Goal: Information Seeking & Learning: Find specific fact

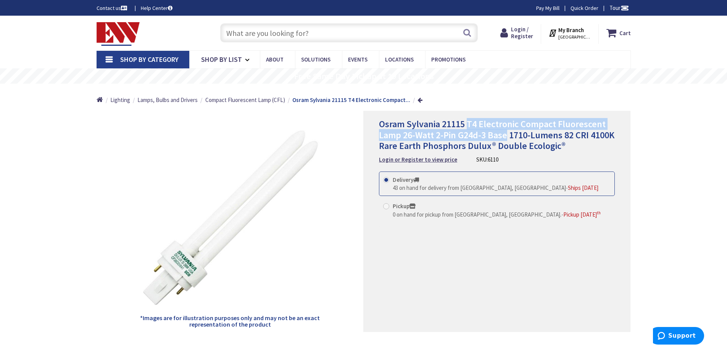
drag, startPoint x: 469, startPoint y: 122, endPoint x: 507, endPoint y: 137, distance: 40.8
click at [507, 137] on span "Osram Sylvania 21115 T4 Electronic Compact Fluorescent Lamp 26-Watt 2-Pin G24d-…" at bounding box center [496, 135] width 235 height 34
copy span "T4 Electronic Compact Fluorescent Lamp 26-Watt 2-Pin G24d-3 Base"
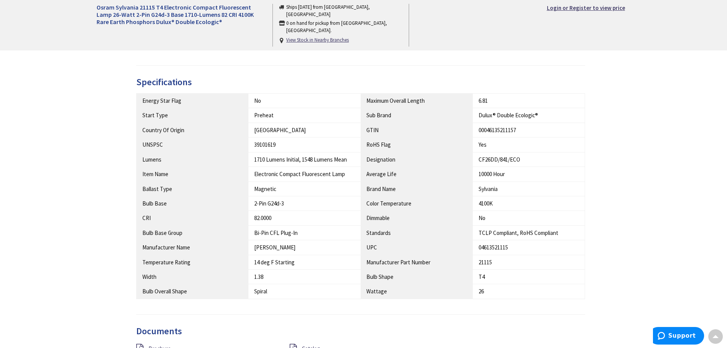
scroll to position [420, 0]
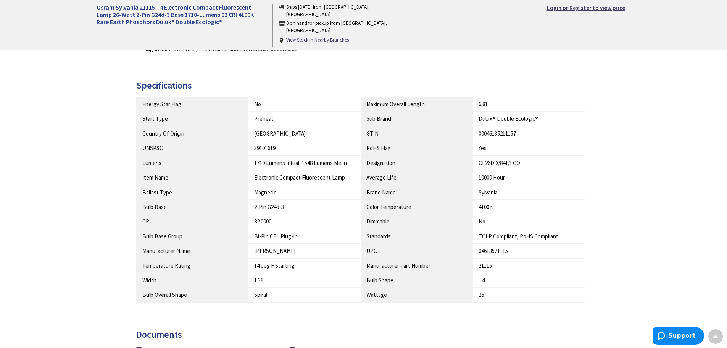
click at [505, 136] on div "00046135211157" at bounding box center [529, 133] width 100 height 8
click at [487, 247] on div "04613521115" at bounding box center [529, 251] width 100 height 8
copy div "04613521115"
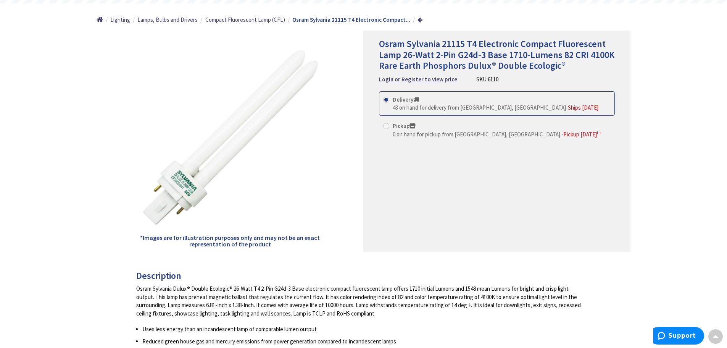
scroll to position [0, 0]
